Goal: Find specific page/section: Find specific page/section

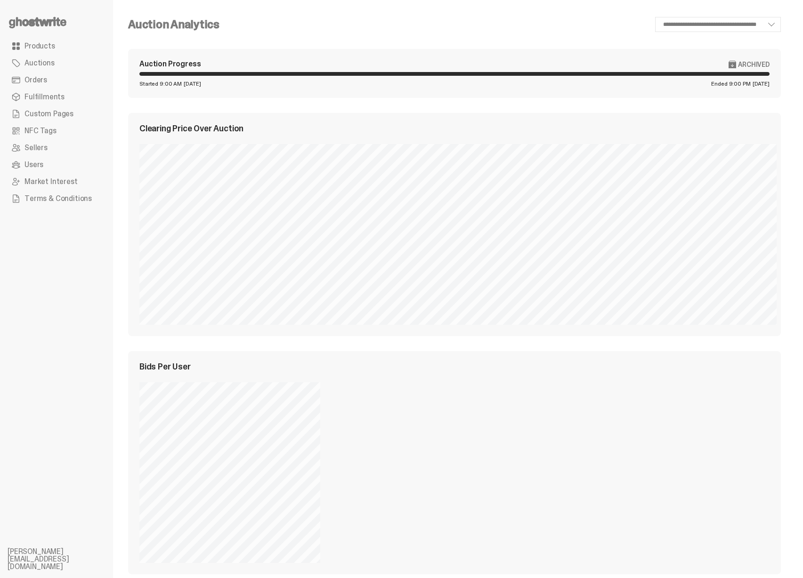
select select "**"
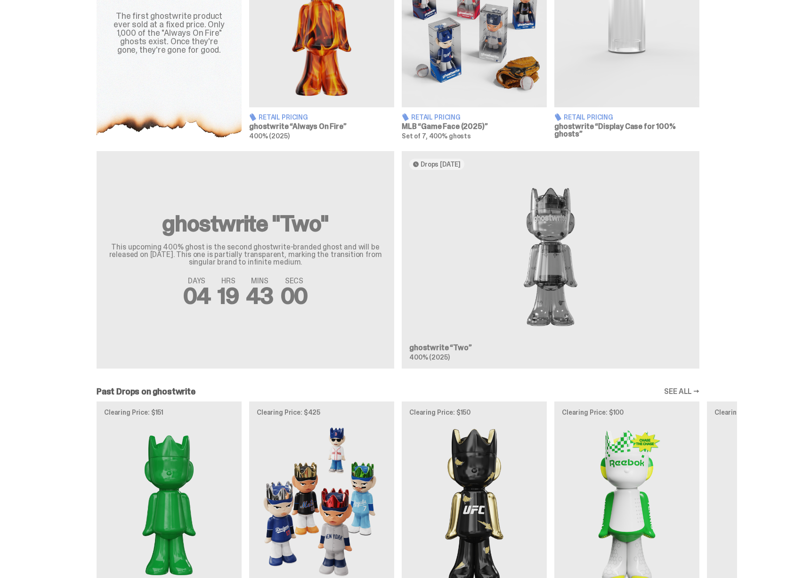
scroll to position [232, 0]
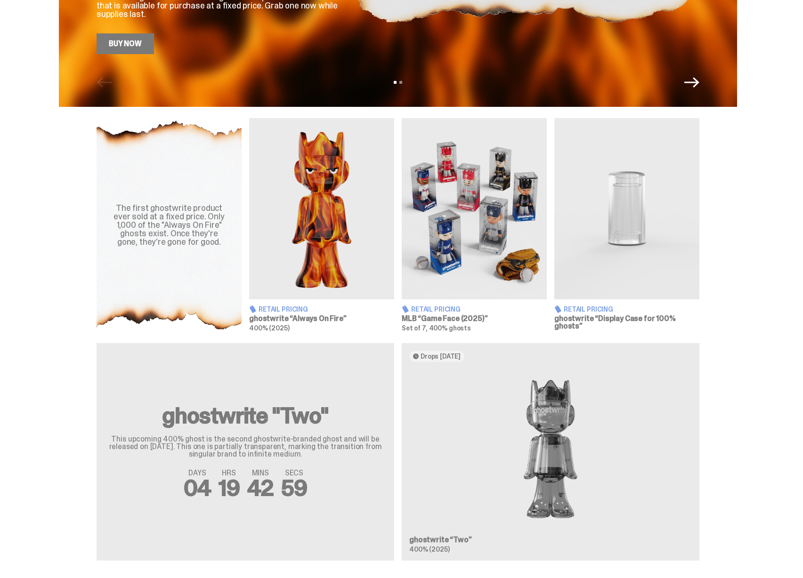
click at [642, 210] on img at bounding box center [626, 208] width 145 height 181
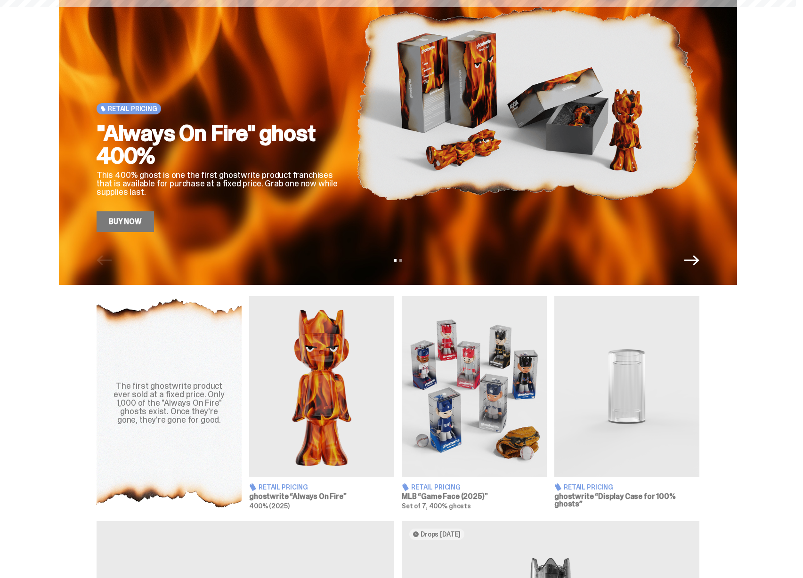
scroll to position [0, 0]
